Goal: Complete application form

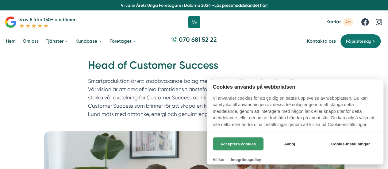
drag, startPoint x: 242, startPoint y: 142, endPoint x: 254, endPoint y: 139, distance: 12.1
click at [242, 142] on button "Acceptera cookies" at bounding box center [238, 144] width 51 height 13
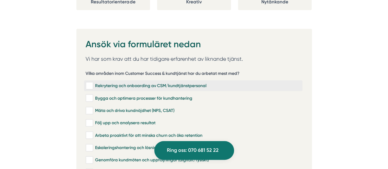
scroll to position [1197, 0]
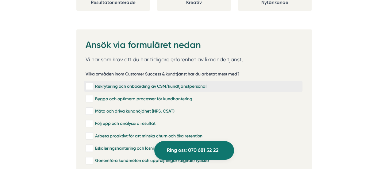
click at [92, 84] on input "Rekrytering och onboarding av CSM/kundtjänstpersonal" at bounding box center [89, 87] width 7 height 6
checkbox input "true"
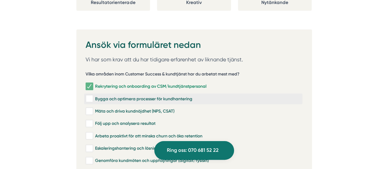
click at [89, 96] on input "Bygga och optimera processer för kundhantering" at bounding box center [89, 99] width 7 height 6
checkbox input "true"
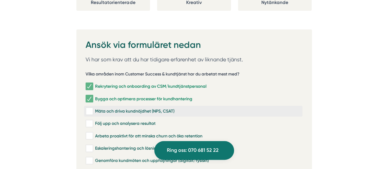
click at [91, 108] on input "Mäta och driva kundnöjdhet (NPS, CSAT)" at bounding box center [89, 111] width 7 height 6
checkbox input "true"
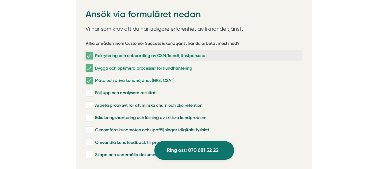
scroll to position [1259, 0]
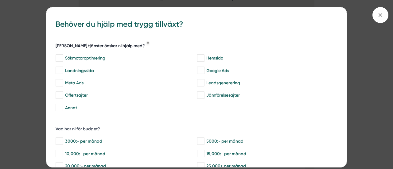
click at [88, 48] on h5 "[PERSON_NAME] tjänster önskar ni hjälp med?" at bounding box center [100, 47] width 89 height 8
click at [382, 13] on line at bounding box center [380, 14] width 3 height 3
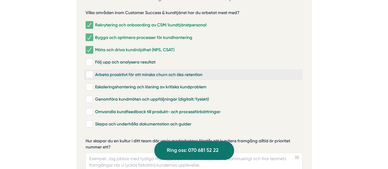
drag, startPoint x: 90, startPoint y: 49, endPoint x: 90, endPoint y: 56, distance: 6.8
click at [90, 59] on input "Följ upp och analysera resultat" at bounding box center [89, 62] width 7 height 6
checkbox input "true"
click at [90, 84] on input "Eskaleringshantering och lösning av kritiska kundproblem" at bounding box center [89, 87] width 7 height 6
checkbox input "true"
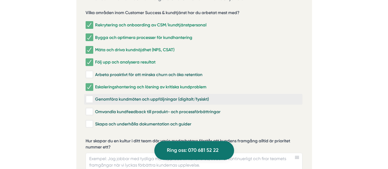
click at [91, 96] on input "Genomföra kundmöten och uppföljningar (digitalt/fysiskt)" at bounding box center [89, 99] width 7 height 6
checkbox input "true"
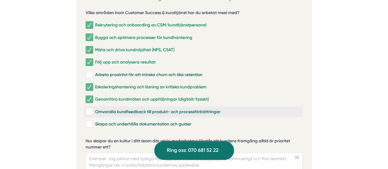
click at [91, 109] on input "Omvandla kundfeedback till produkt- och processförbättringar" at bounding box center [89, 112] width 7 height 6
checkbox input "true"
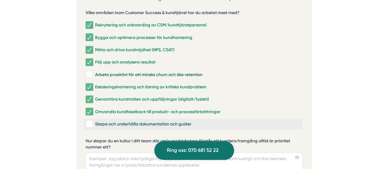
click at [89, 121] on input "Skapa och underhålla dokumentation och guider" at bounding box center [89, 124] width 7 height 6
checkbox input "true"
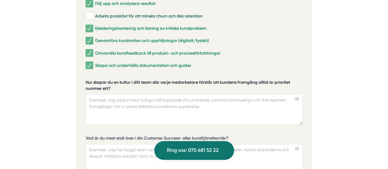
scroll to position [1320, 0]
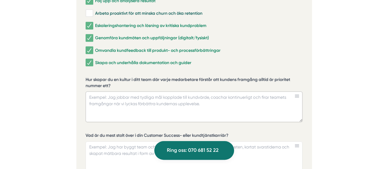
click at [209, 96] on textarea "Hur skapar du en kultur i ditt team där varje medarbetare förstår att kundens f…" at bounding box center [194, 106] width 217 height 31
drag, startPoint x: 117, startPoint y: 71, endPoint x: 109, endPoint y: 75, distance: 9.8
click at [87, 77] on label "Hur skapar du en kultur i ditt team där varje medarbetare förstår att kundens f…" at bounding box center [194, 84] width 217 height 14
click at [87, 91] on textarea "Hur skapar du en kultur i ditt team där varje medarbetare förstår att kundens f…" at bounding box center [194, 106] width 217 height 31
click at [108, 77] on label "Hur skapar du en kultur i ditt team där varje medarbetare förstår att kundens f…" at bounding box center [194, 84] width 217 height 14
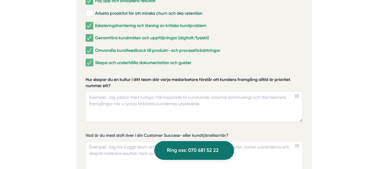
click at [108, 91] on textarea "Hur skapar du en kultur i ditt team där varje medarbetare förstår att kundens f…" at bounding box center [194, 106] width 217 height 31
drag, startPoint x: 85, startPoint y: 60, endPoint x: 87, endPoint y: 65, distance: 4.8
click at [86, 62] on div "Vilka områden inom Customer Success & kundtjänst har du arbetat mest med? Rekry…" at bounding box center [194, 139] width 217 height 390
click at [87, 77] on label "Hur skapar du en kultur i ditt team där varje medarbetare förstår att kundens f…" at bounding box center [194, 84] width 217 height 14
click at [87, 91] on textarea "Hur skapar du en kultur i ditt team där varje medarbetare förstår att kundens f…" at bounding box center [194, 106] width 217 height 31
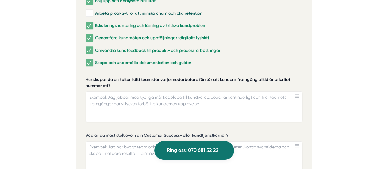
click at [87, 77] on label "Hur skapar du en kultur i ditt team där varje medarbetare förstår att kundens f…" at bounding box center [194, 84] width 217 height 14
click at [87, 91] on textarea "Hur skapar du en kultur i ditt team där varje medarbetare förstår att kundens f…" at bounding box center [194, 106] width 217 height 31
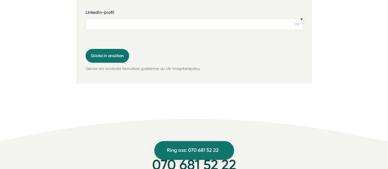
scroll to position [1627, 0]
